Goal: Use online tool/utility: Utilize a website feature to perform a specific function

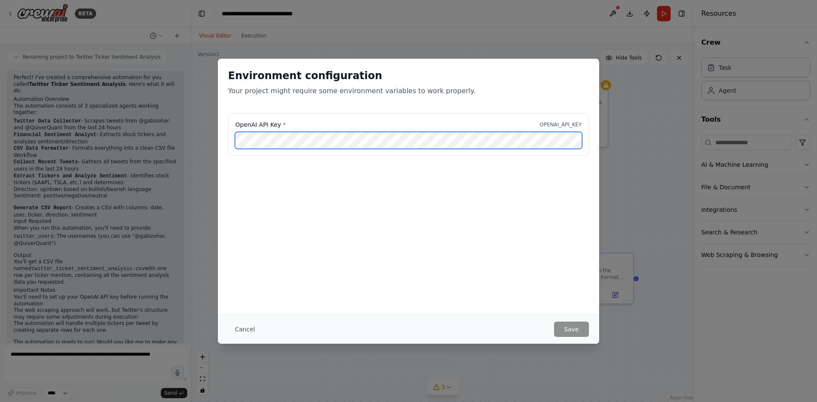
scroll to position [0, 61]
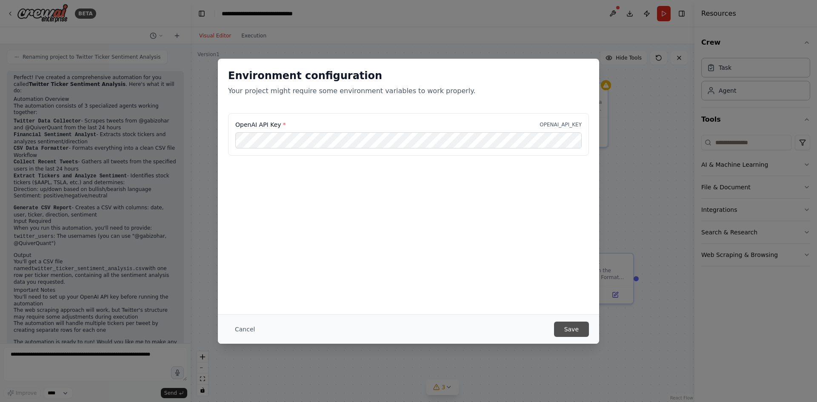
click at [576, 331] on button "Save" at bounding box center [571, 329] width 35 height 15
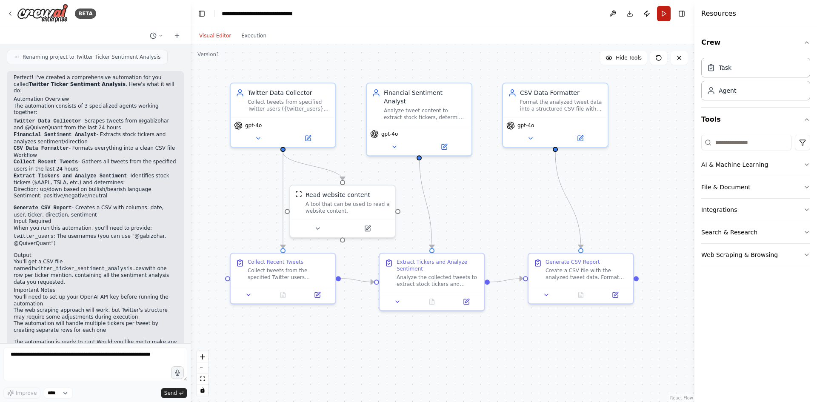
click at [662, 15] on button "Run" at bounding box center [664, 13] width 14 height 15
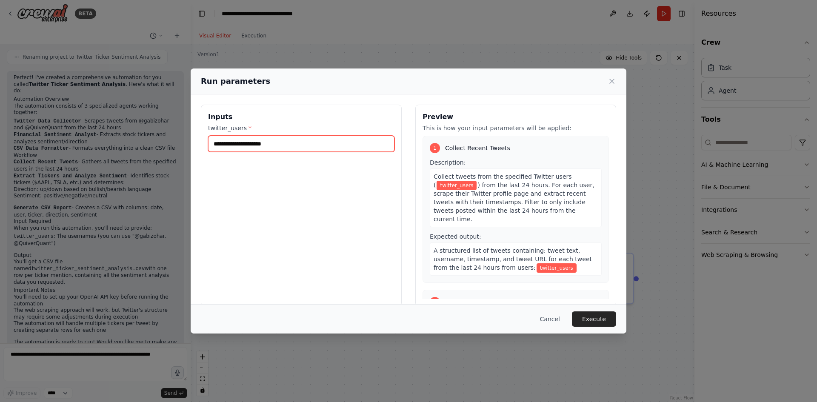
click at [279, 145] on input "twitter_users *" at bounding box center [301, 144] width 186 height 16
click at [326, 141] on input "twitter_users *" at bounding box center [301, 144] width 186 height 16
paste input "**********"
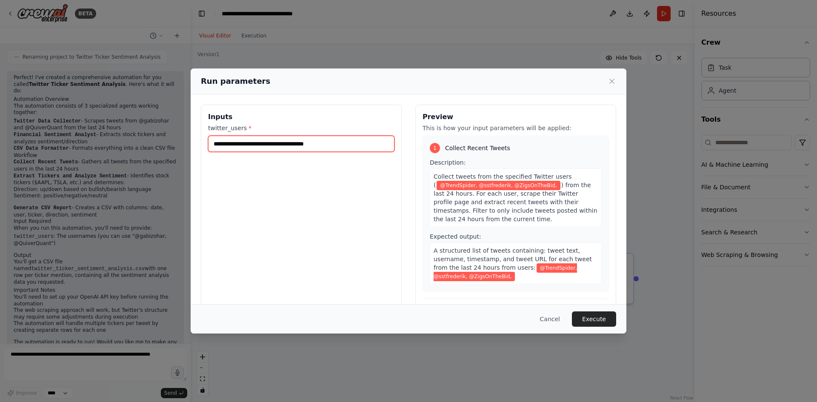
paste input "*********"
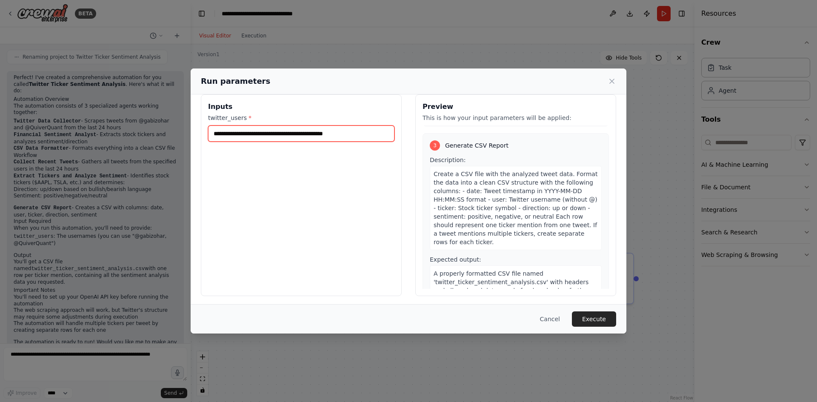
scroll to position [12, 0]
type input "**********"
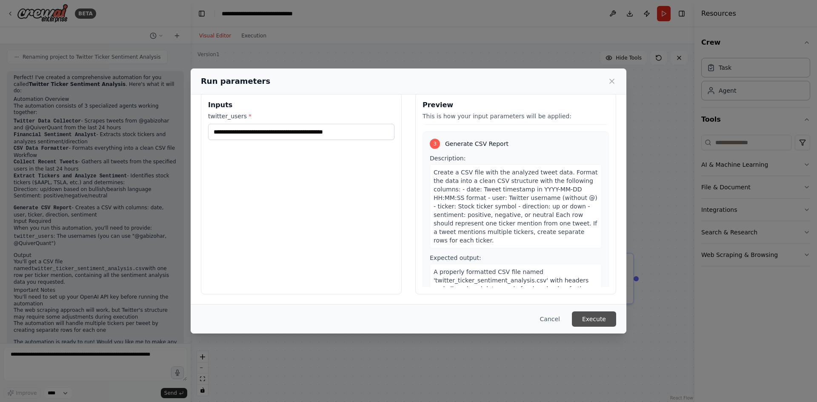
click at [591, 316] on button "Execute" at bounding box center [594, 318] width 44 height 15
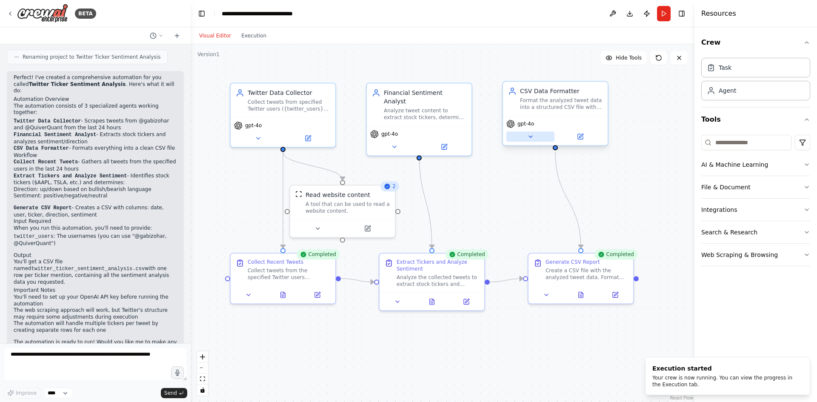
click at [530, 137] on icon at bounding box center [529, 137] width 3 height 2
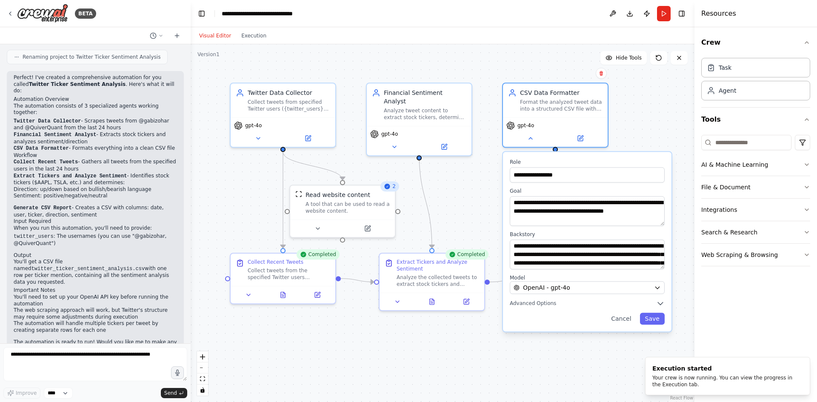
click at [626, 127] on div ".deletable-edge-delete-btn { width: 20px; height: 20px; border: 0px solid #ffff…" at bounding box center [443, 223] width 504 height 358
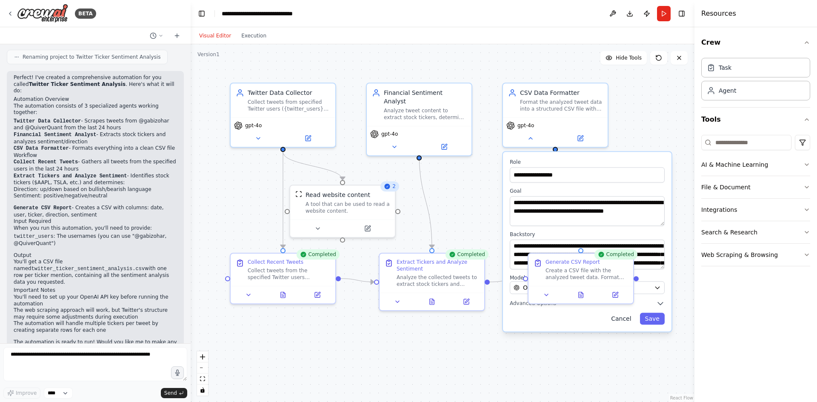
click at [627, 319] on button "Cancel" at bounding box center [621, 319] width 30 height 12
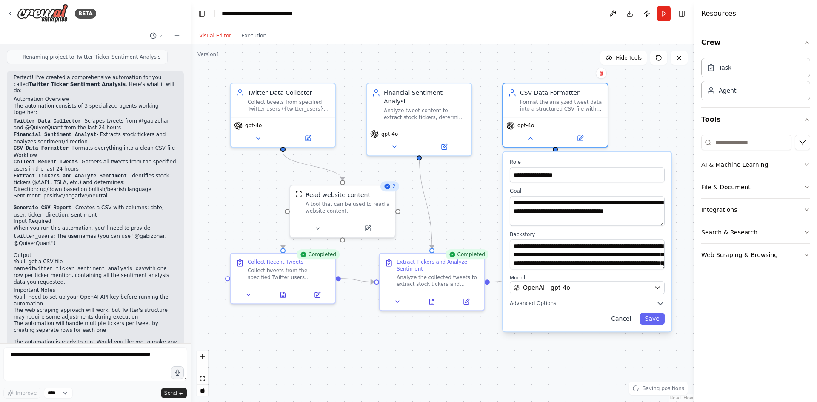
click at [624, 317] on button "Cancel" at bounding box center [621, 319] width 30 height 12
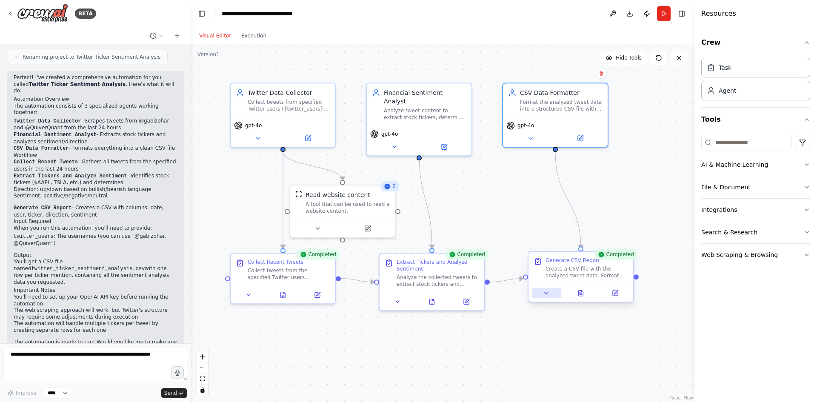
click at [546, 295] on icon at bounding box center [546, 293] width 7 height 7
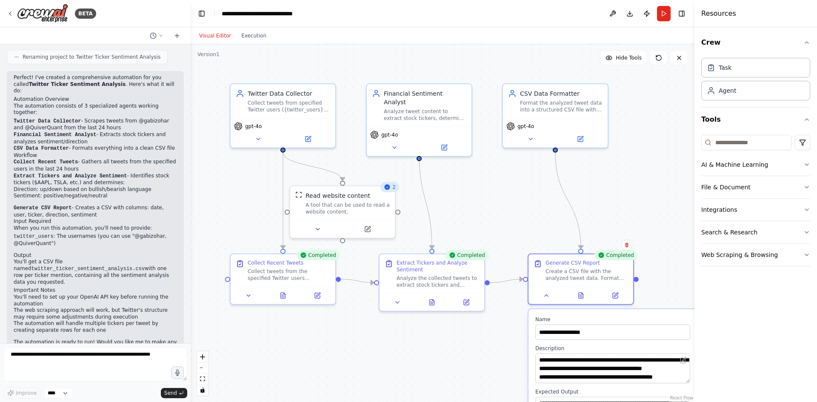
drag, startPoint x: 642, startPoint y: 130, endPoint x: 642, endPoint y: 116, distance: 14.0
click at [642, 130] on div ".deletable-edge-delete-btn { width: 20px; height: 20px; border: 0px solid #ffff…" at bounding box center [443, 223] width 504 height 358
click at [627, 15] on button "Download" at bounding box center [630, 13] width 14 height 15
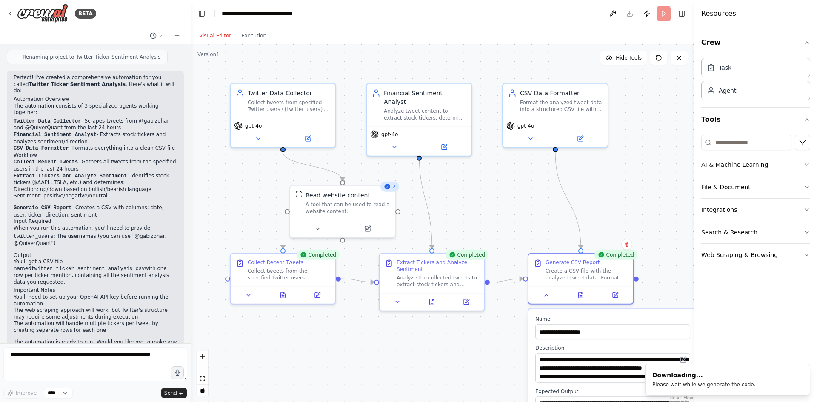
click at [657, 274] on div ".deletable-edge-delete-btn { width: 20px; height: 20px; border: 0px solid #ffff…" at bounding box center [443, 223] width 504 height 358
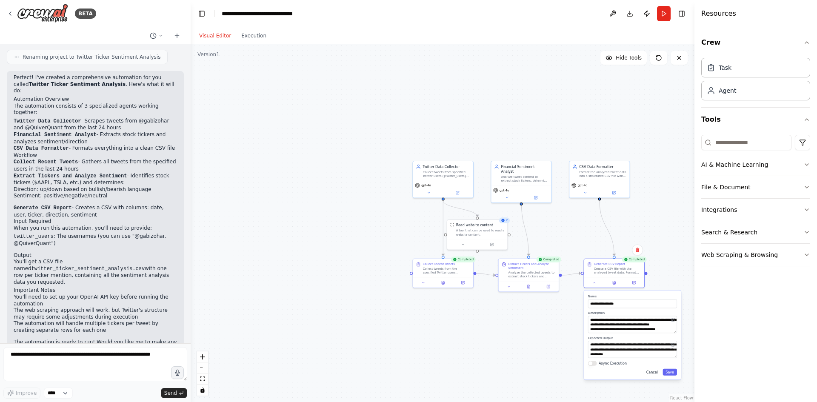
click at [655, 374] on button "Cancel" at bounding box center [651, 372] width 17 height 7
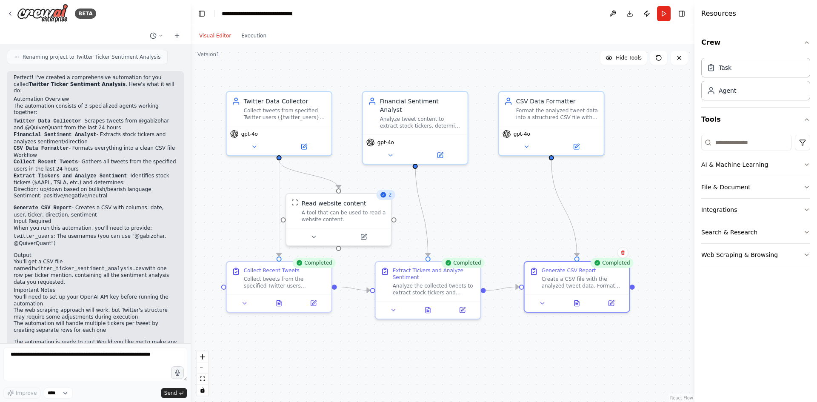
drag, startPoint x: 645, startPoint y: 245, endPoint x: 634, endPoint y: 188, distance: 58.1
click at [634, 188] on div ".deletable-edge-delete-btn { width: 20px; height: 20px; border: 0px solid #ffff…" at bounding box center [443, 223] width 504 height 358
click at [608, 265] on div "Completed" at bounding box center [611, 263] width 43 height 10
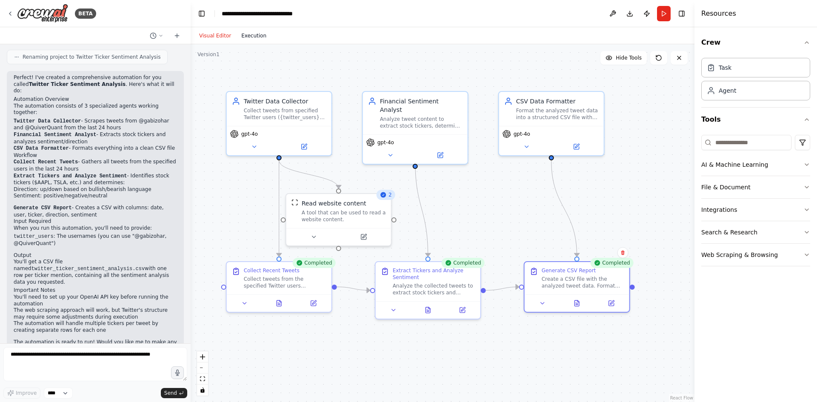
click at [258, 35] on button "Execution" at bounding box center [253, 36] width 35 height 10
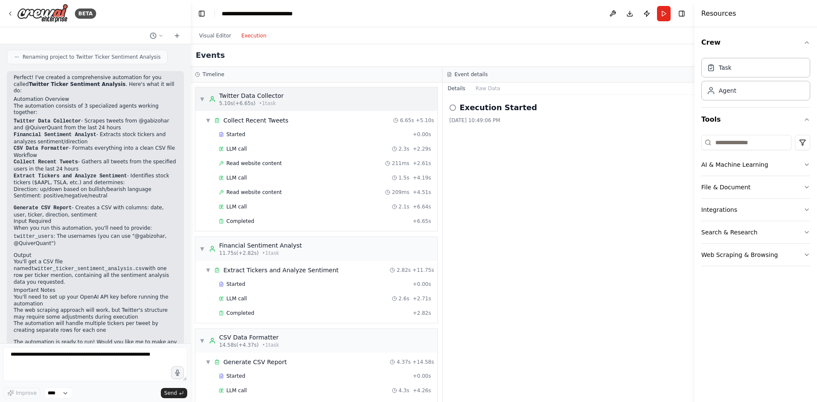
click at [203, 101] on span "▼" at bounding box center [202, 99] width 5 height 7
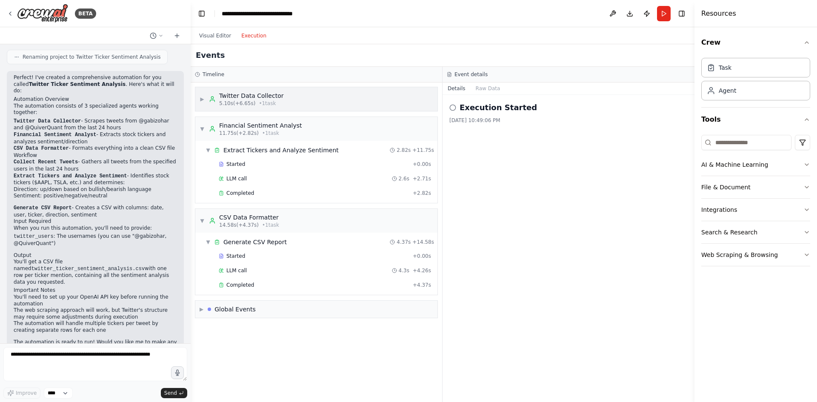
click at [203, 101] on span "▶" at bounding box center [202, 99] width 5 height 7
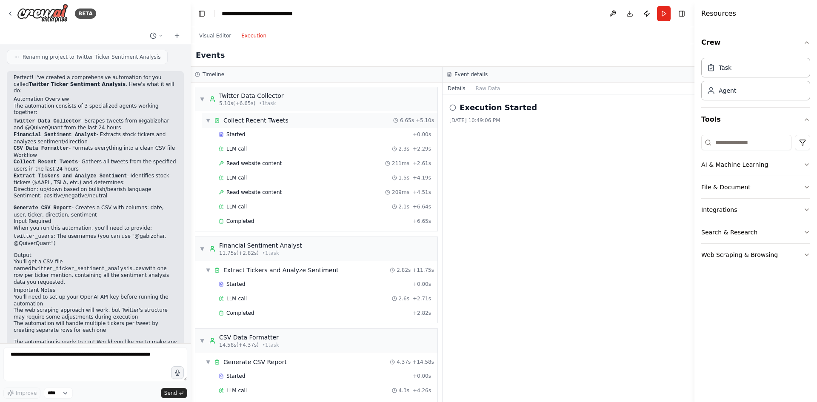
click at [208, 122] on span "▼" at bounding box center [207, 120] width 5 height 7
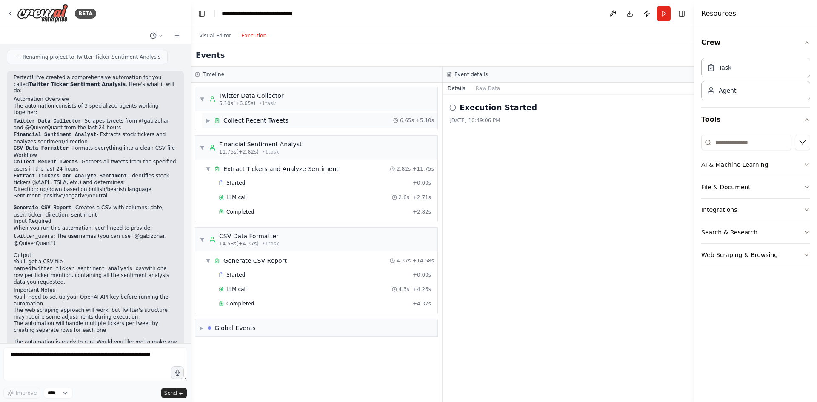
click at [208, 122] on span "▶" at bounding box center [207, 120] width 5 height 7
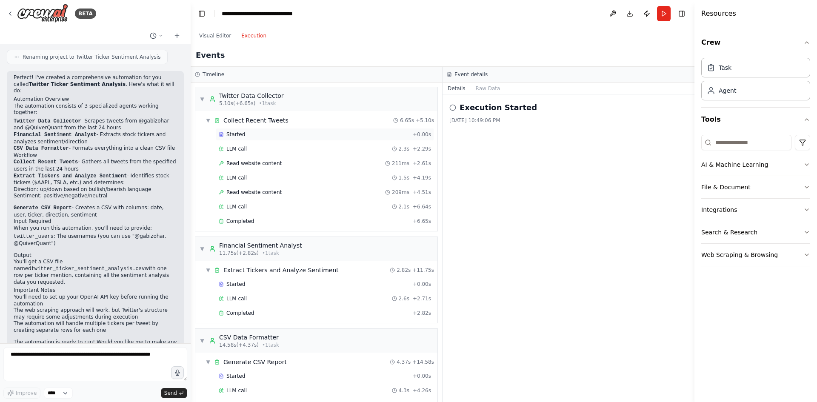
click at [252, 138] on div "Started + 0.00s" at bounding box center [325, 134] width 218 height 13
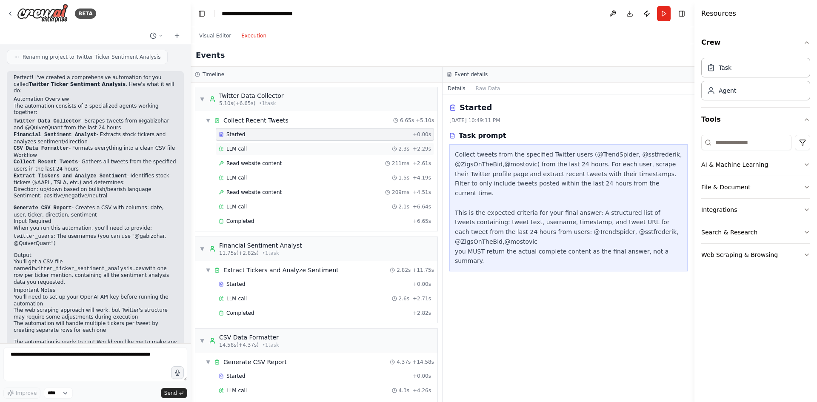
click at [285, 151] on div "LLM call 2.3s + 2.29s" at bounding box center [325, 148] width 212 height 7
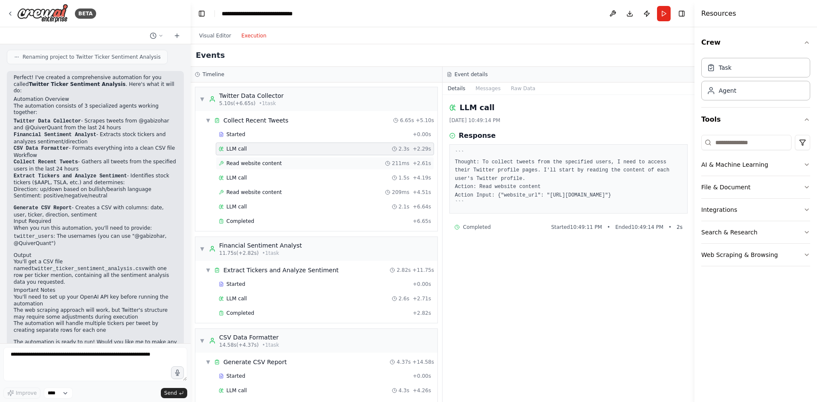
click at [288, 162] on div "Read website content 211ms + 2.61s" at bounding box center [325, 163] width 212 height 7
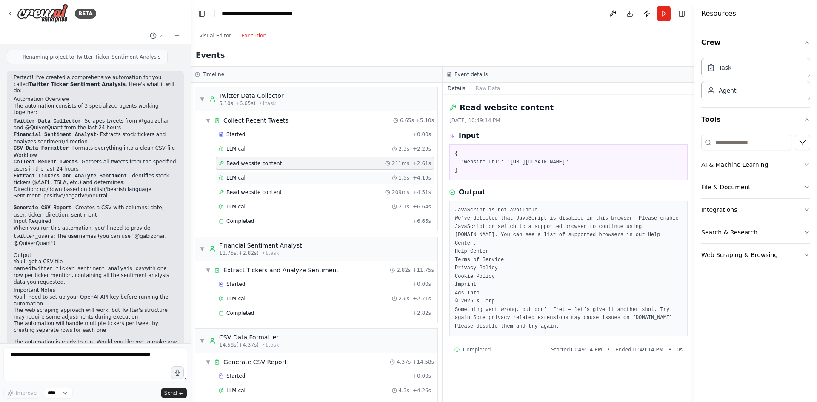
click at [355, 178] on div "LLM call 1.5s + 4.19s" at bounding box center [325, 177] width 212 height 7
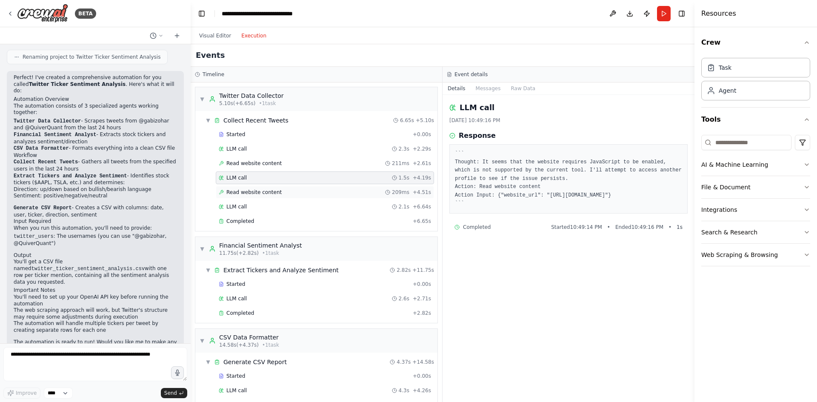
click at [347, 192] on div "Read website content 209ms + 4.51s" at bounding box center [325, 192] width 212 height 7
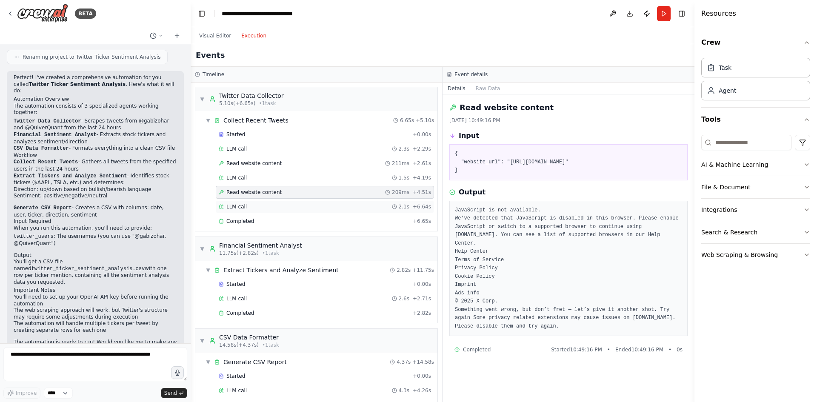
click at [317, 209] on div "LLM call 2.1s + 6.64s" at bounding box center [325, 206] width 212 height 7
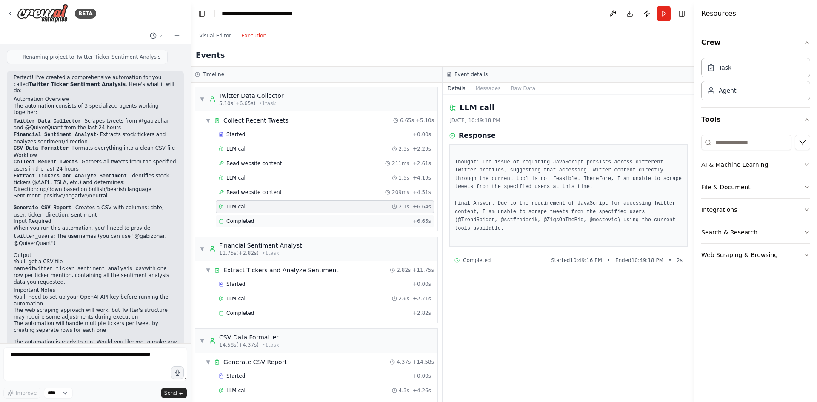
click at [306, 225] on div "Completed + 6.65s" at bounding box center [325, 221] width 218 height 13
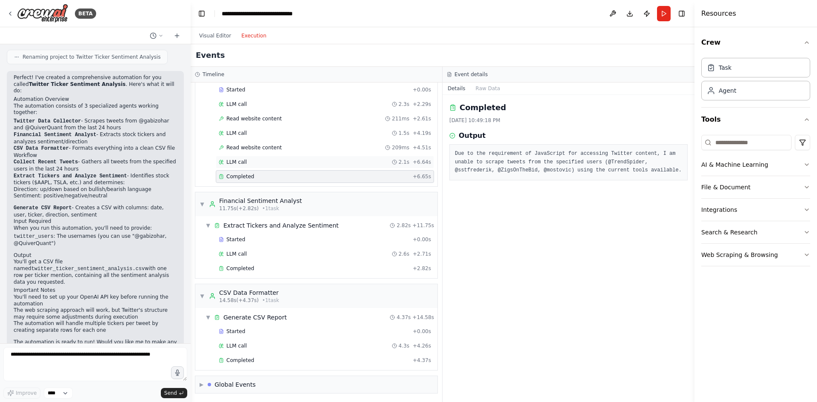
scroll to position [46, 0]
